Goal: Task Accomplishment & Management: Complete application form

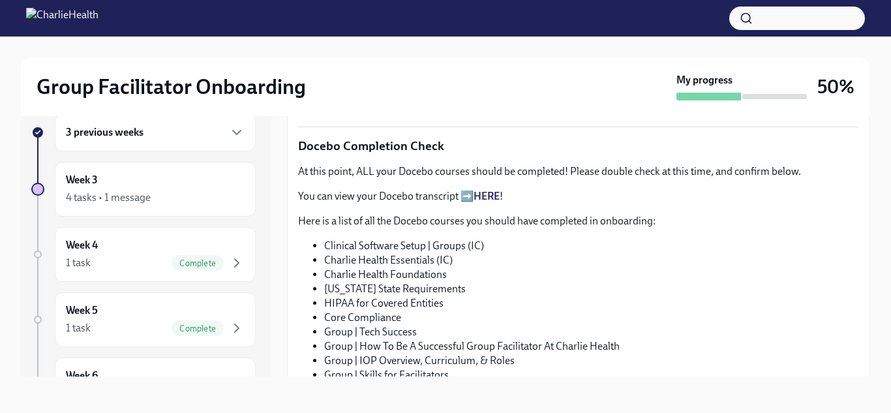
scroll to position [919, 0]
click at [402, 75] on span "I completed these Docebo courses!" at bounding box center [385, 68] width 157 height 13
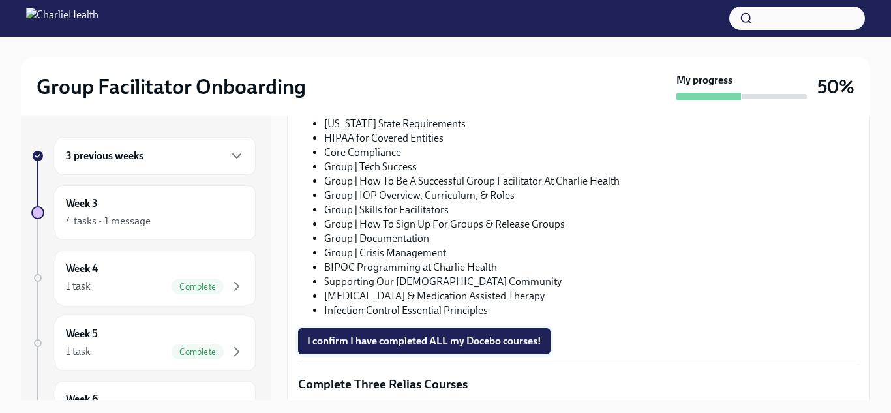
scroll to position [874, 0]
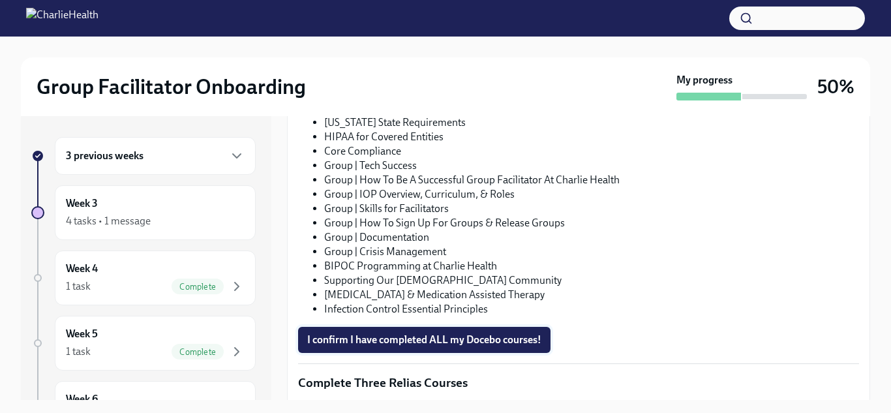
click at [400, 340] on span "I confirm I have completed ALL my Docebo courses!" at bounding box center [424, 339] width 234 height 13
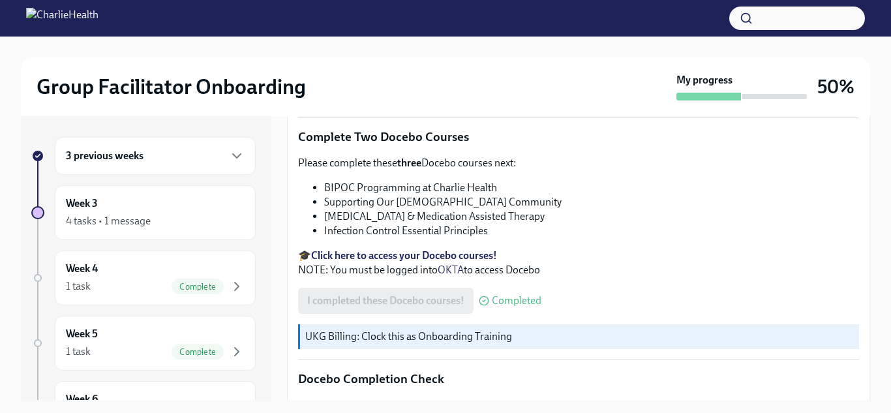
scroll to position [503, 0]
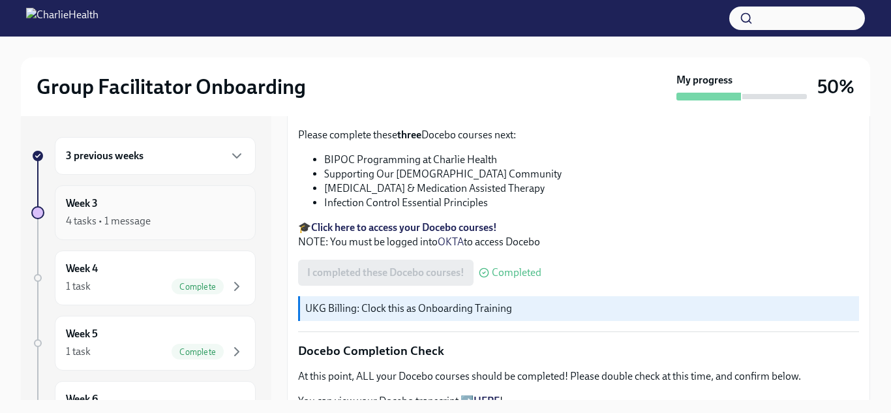
click at [195, 215] on div "4 tasks • 1 message" at bounding box center [155, 221] width 179 height 16
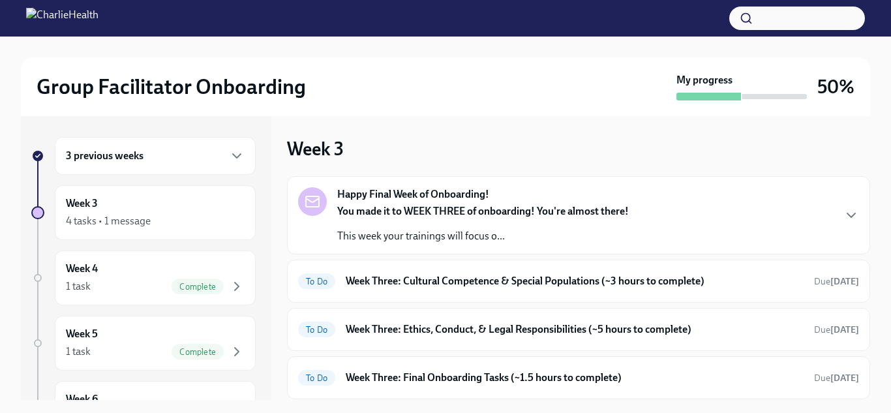
scroll to position [40, 0]
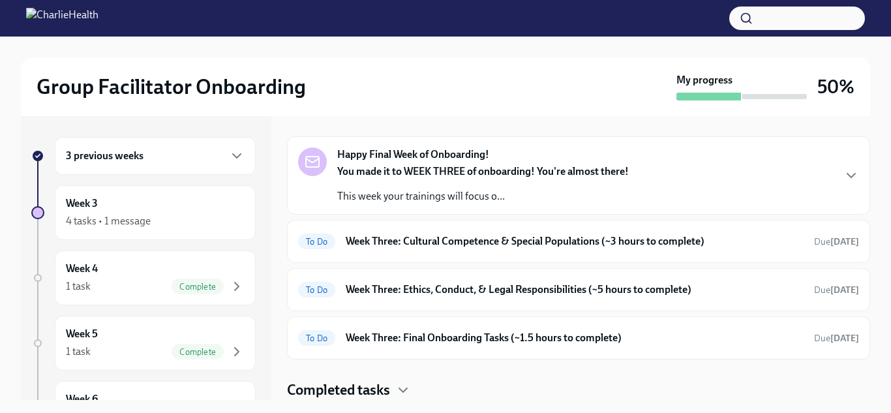
click at [325, 393] on h4 "Completed tasks" at bounding box center [338, 390] width 103 height 20
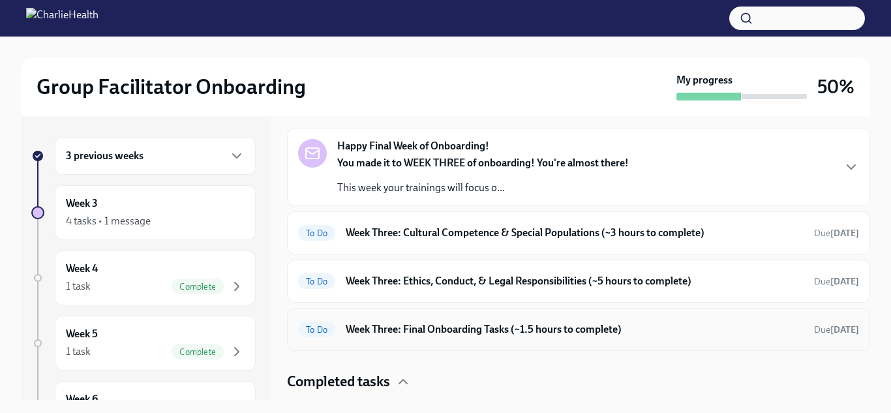
scroll to position [50, 0]
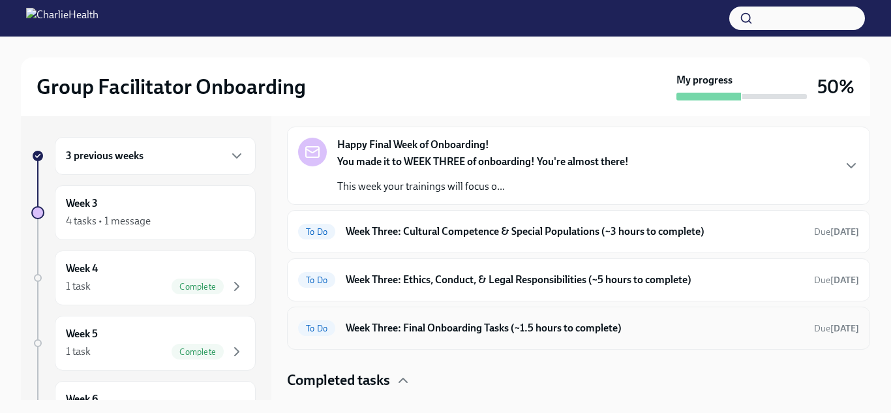
click at [456, 331] on h6 "Week Three: Final Onboarding Tasks (~1.5 hours to complete)" at bounding box center [575, 328] width 458 height 14
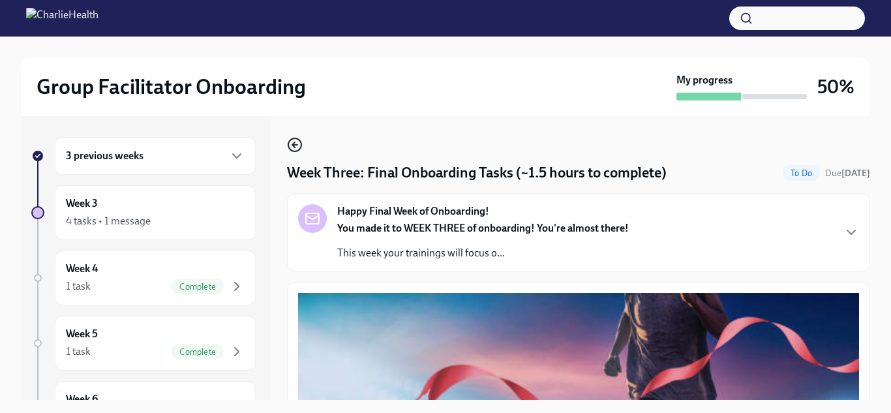
click at [297, 143] on icon "button" at bounding box center [295, 145] width 16 height 16
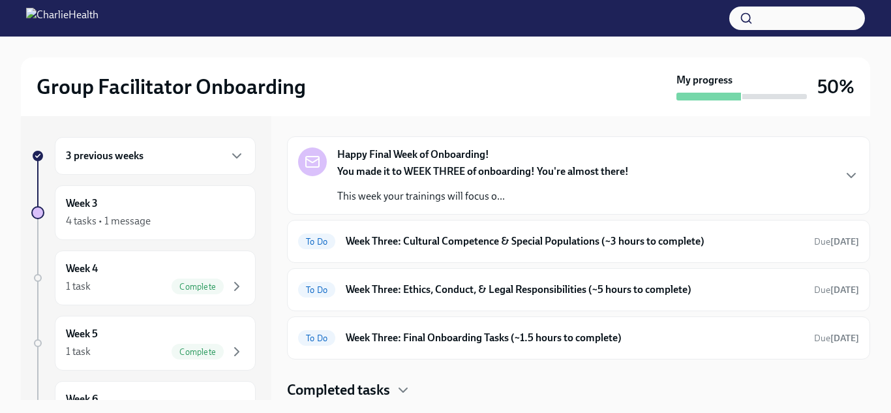
scroll to position [38, 0]
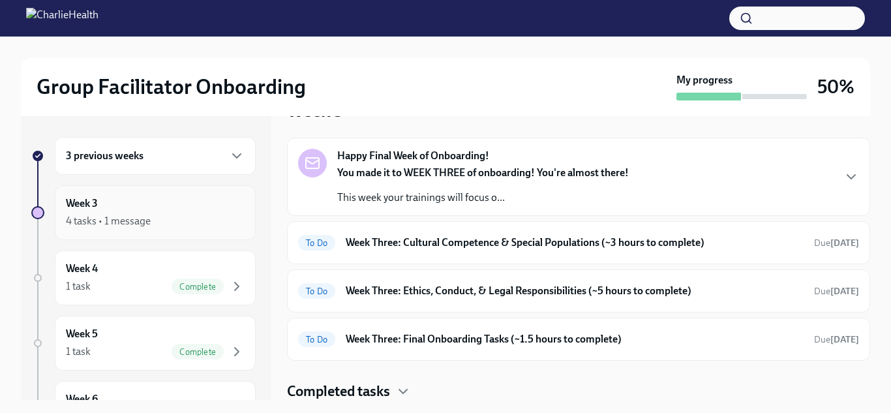
click at [172, 207] on div "Week 3 4 tasks • 1 message" at bounding box center [155, 212] width 179 height 33
click at [217, 145] on div "3 previous weeks" at bounding box center [155, 156] width 201 height 38
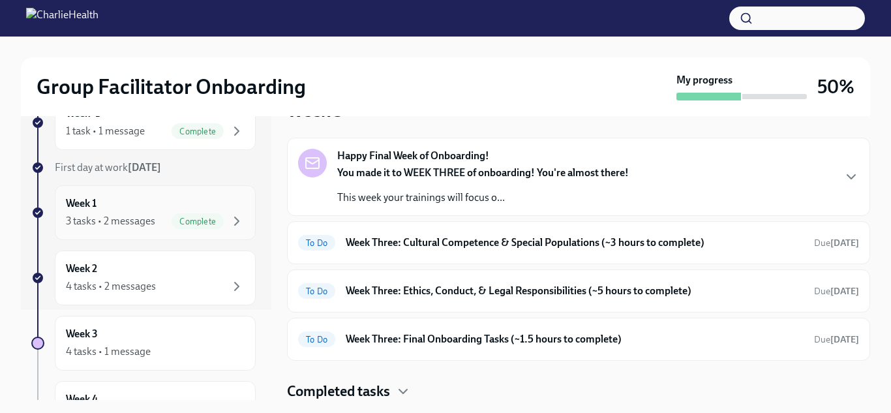
scroll to position [98, 0]
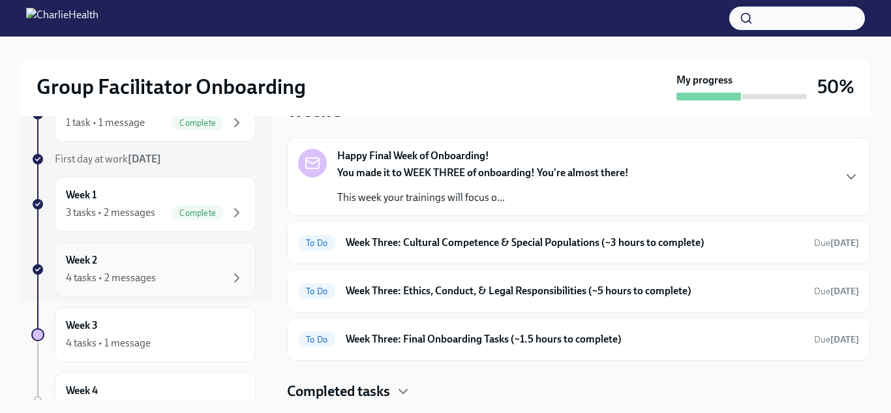
click at [201, 258] on div "Week 2 4 tasks • 2 messages" at bounding box center [155, 269] width 179 height 33
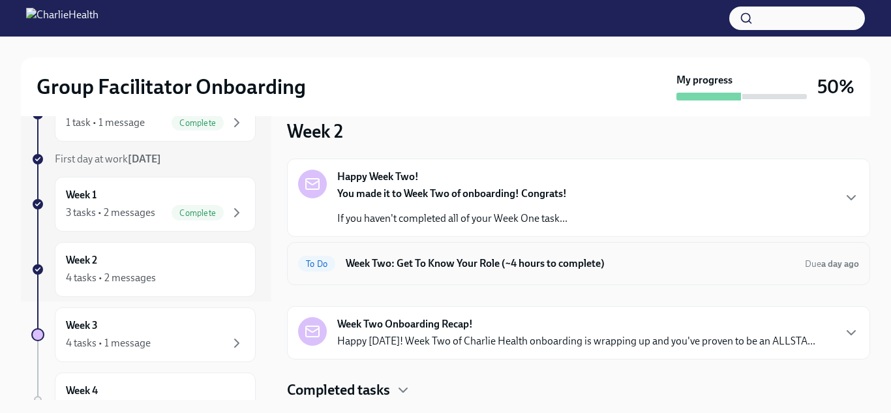
click at [461, 260] on h6 "Week Two: Get To Know Your Role (~4 hours to complete)" at bounding box center [570, 263] width 449 height 14
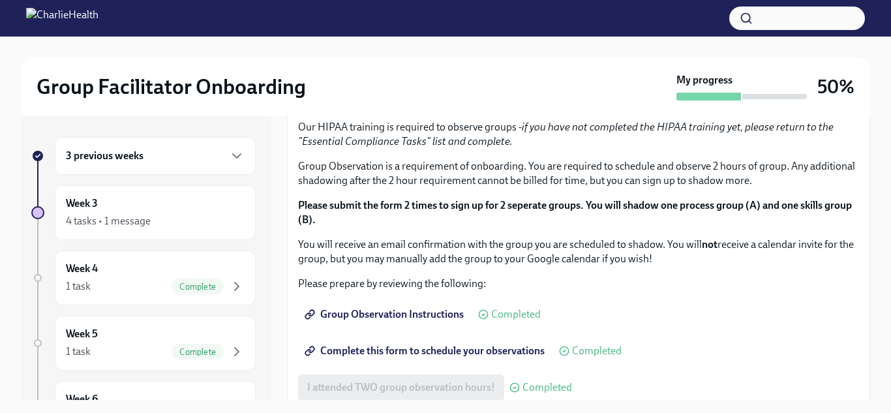
scroll to position [625, 0]
click at [160, 184] on div "3 previous weeks Week 3 4 tasks • 1 message Week 4 1 task Complete Week 5 1 tas…" at bounding box center [143, 325] width 224 height 376
click at [155, 190] on div "Week 3 4 tasks • 1 message" at bounding box center [155, 212] width 201 height 55
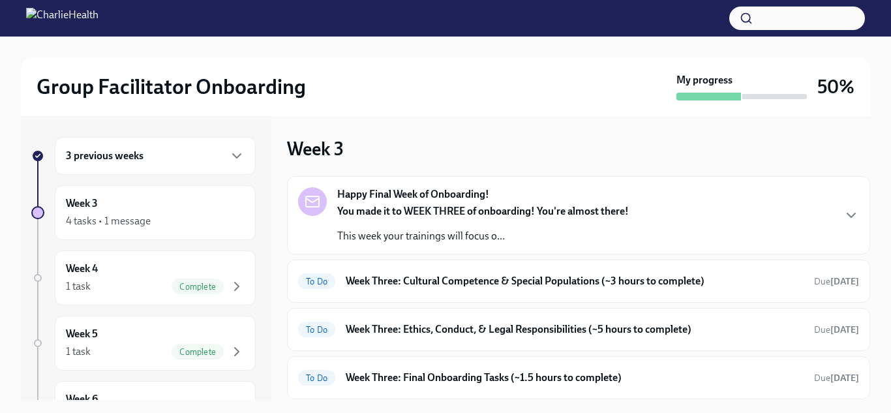
click at [479, 220] on div "You made it to WEEK THREE of onboarding! You're almost there! This week your tr…" at bounding box center [483, 223] width 292 height 39
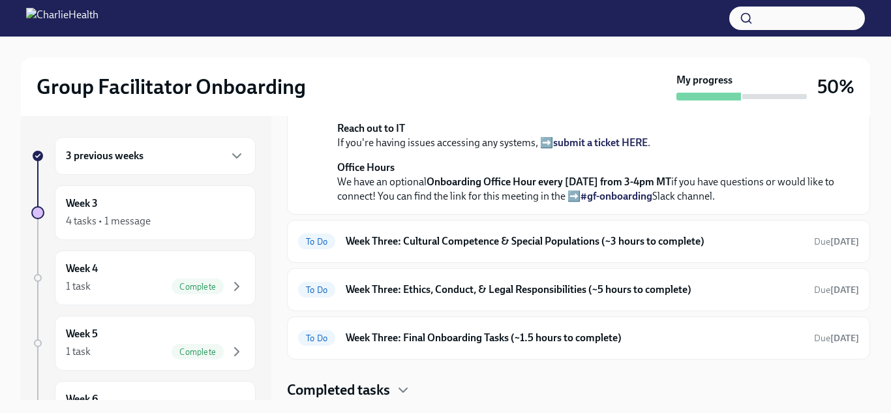
scroll to position [557, 0]
click at [421, 239] on h6 "Week Three: Cultural Competence & Special Populations (~3 hours to complete)" at bounding box center [575, 241] width 458 height 14
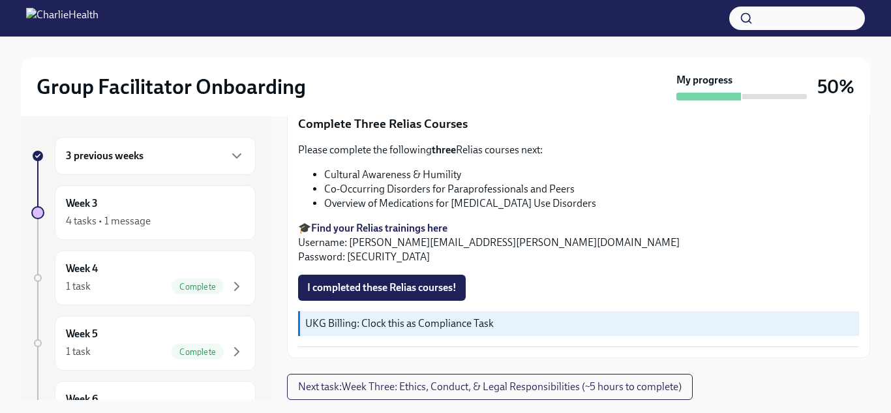
scroll to position [1132, 0]
click at [380, 228] on strong "Find your Relias trainings here" at bounding box center [379, 228] width 136 height 12
